Goal: Task Accomplishment & Management: Use online tool/utility

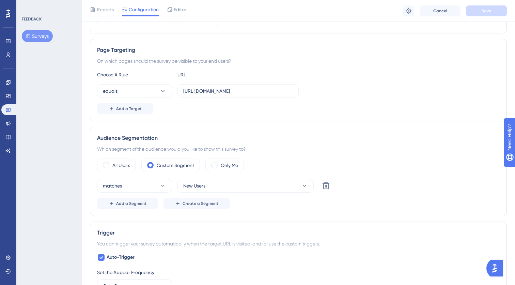
scroll to position [102, 0]
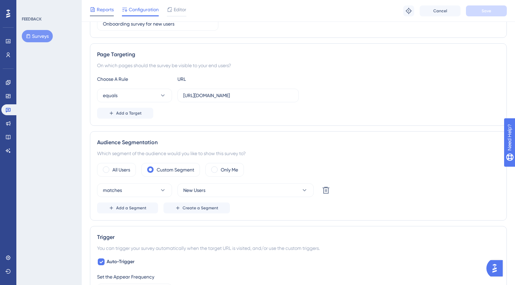
click at [103, 8] on span "Reports" at bounding box center [105, 9] width 17 height 8
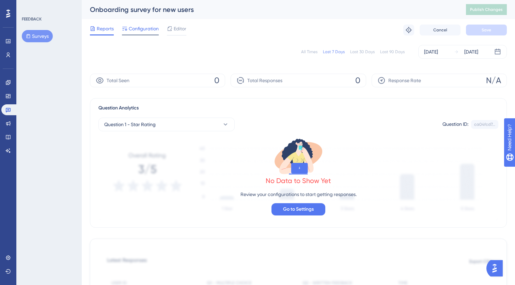
click at [139, 28] on span "Configuration" at bounding box center [144, 29] width 30 height 8
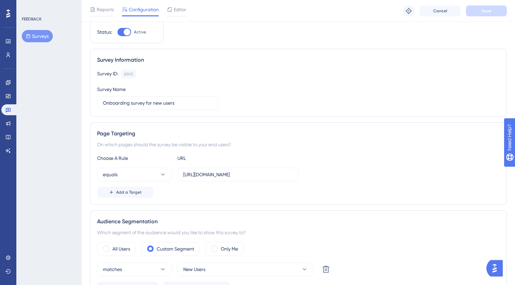
scroll to position [24, 0]
click at [199, 172] on input "https://portal.offsec.com/dashboard" at bounding box center [238, 173] width 110 height 7
click at [291, 173] on input "https://portal.offsec.com/dashboard" at bounding box center [238, 173] width 110 height 7
click at [336, 172] on div "equals https://portal.offsec.com/dashboard" at bounding box center [298, 174] width 403 height 14
click at [362, 181] on div "Choose A Rule URL equals https://portal.offsec.com/dashboard Add a Target" at bounding box center [298, 175] width 403 height 44
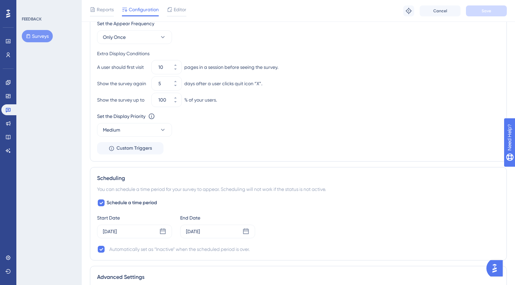
scroll to position [356, 0]
click at [6, 260] on icon at bounding box center [7, 257] width 5 height 5
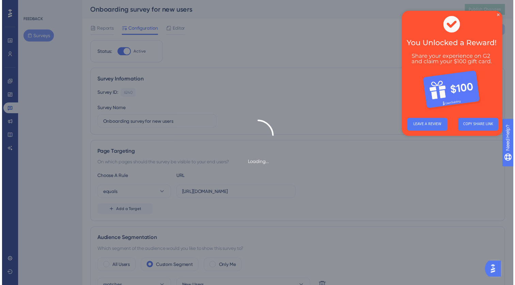
scroll to position [356, 0]
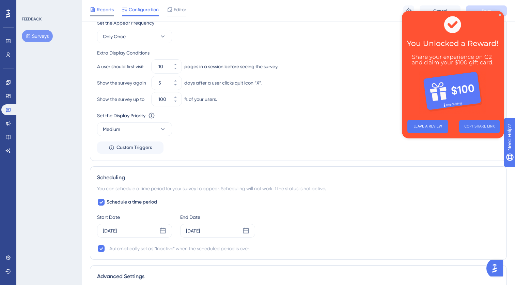
click at [103, 9] on span "Reports" at bounding box center [105, 9] width 17 height 8
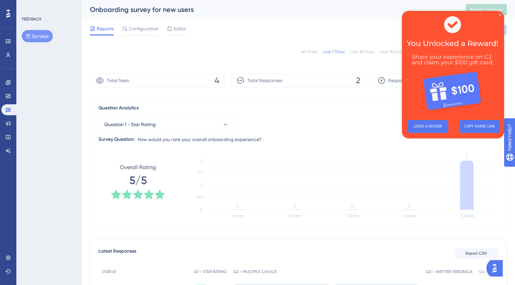
click at [500, 14] on icon "Close Preview" at bounding box center [500, 15] width 3 height 3
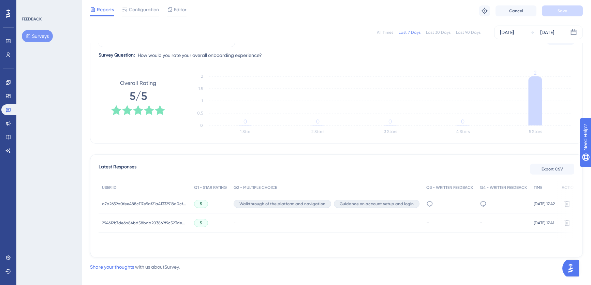
click at [227, 206] on div "5" at bounding box center [211, 203] width 40 height 19
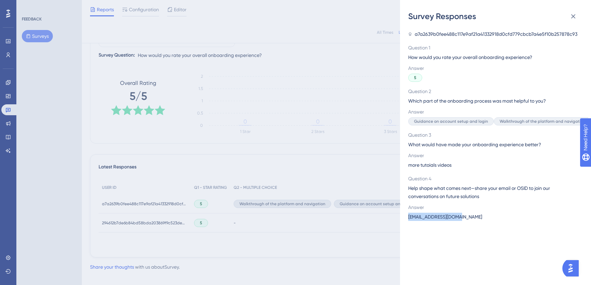
drag, startPoint x: 463, startPoint y: 218, endPoint x: 405, endPoint y: 224, distance: 58.3
click at [409, 218] on div "[EMAIL_ADDRESS][DOMAIN_NAME]" at bounding box center [492, 217] width 169 height 8
copy span "[EMAIL_ADDRESS][DOMAIN_NAME]"
click at [520, 16] on icon at bounding box center [573, 16] width 4 height 4
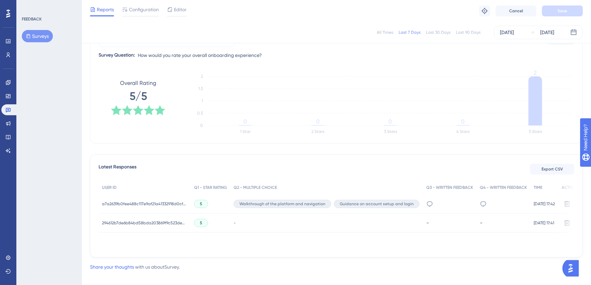
click at [220, 222] on div "5" at bounding box center [211, 222] width 40 height 19
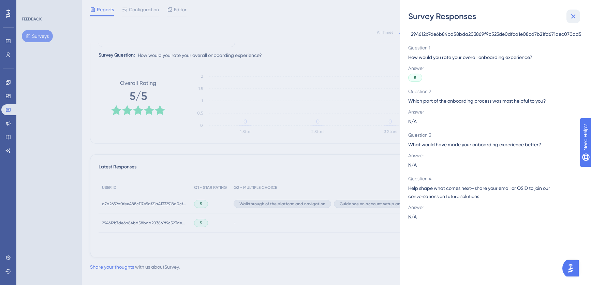
click at [520, 17] on icon at bounding box center [573, 16] width 8 height 8
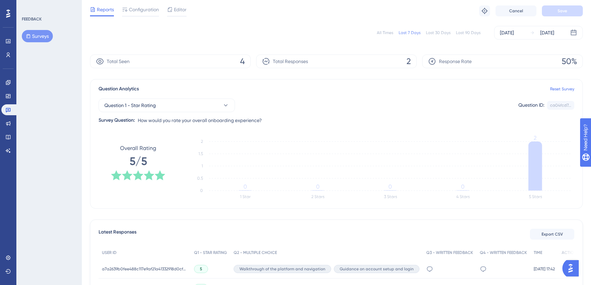
scroll to position [19, 0]
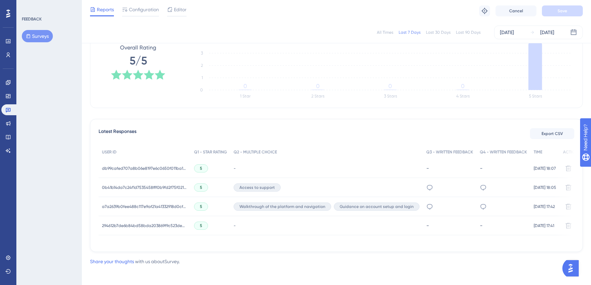
scroll to position [120, 0]
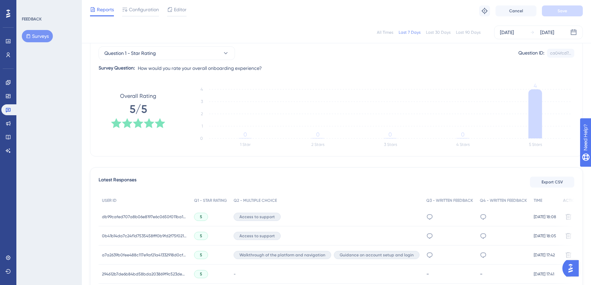
scroll to position [122, 0]
